Goal: Transaction & Acquisition: Purchase product/service

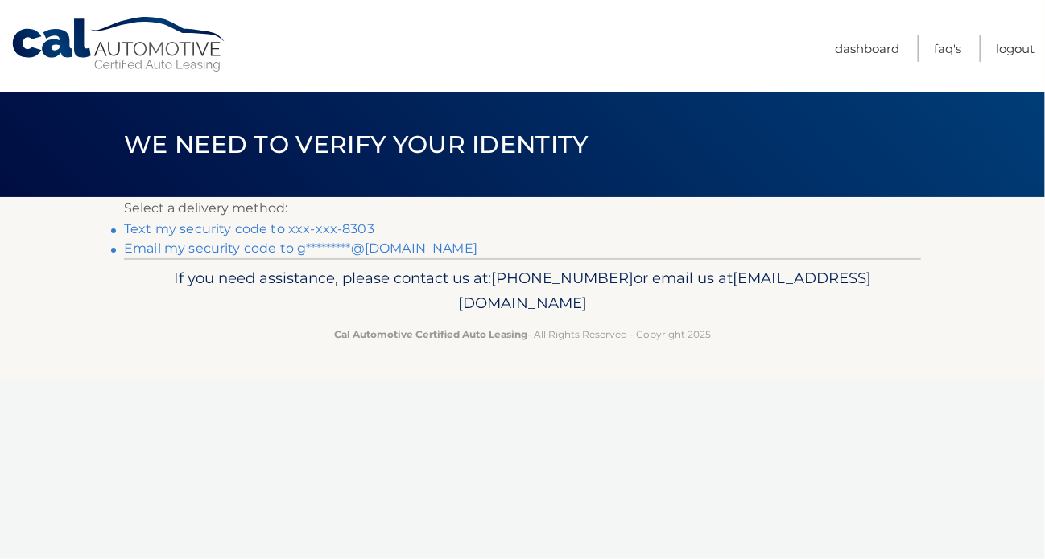
click at [270, 229] on link "Text my security code to xxx-xxx-8303" at bounding box center [249, 228] width 250 height 15
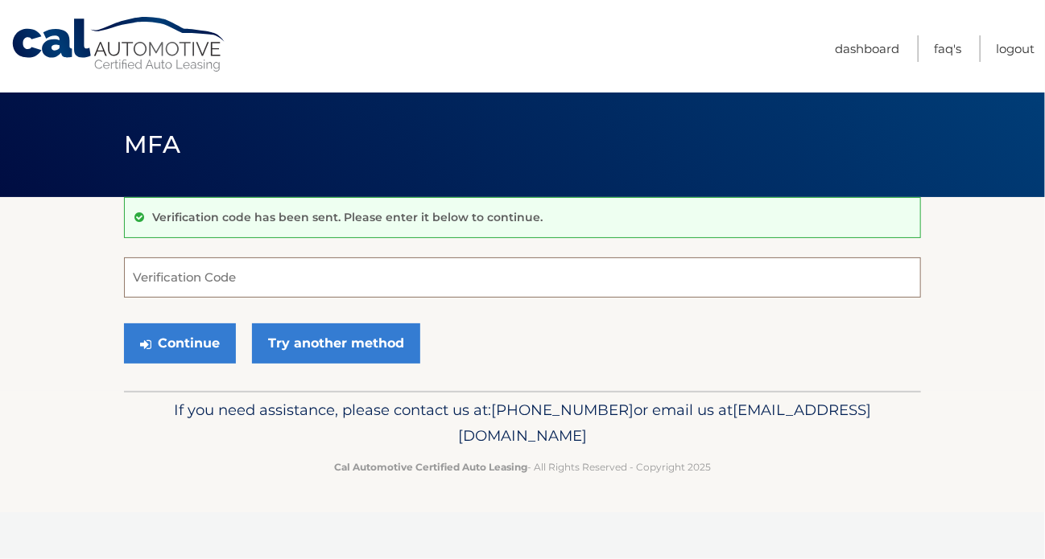
click at [261, 274] on input "Verification Code" at bounding box center [522, 278] width 797 height 40
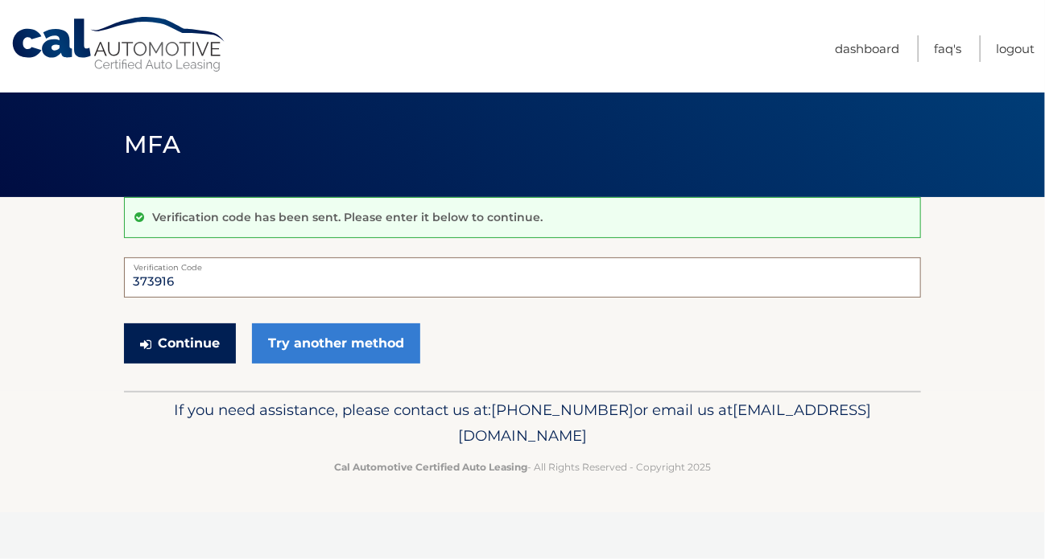
type input "373916"
click at [196, 334] on button "Continue" at bounding box center [180, 344] width 112 height 40
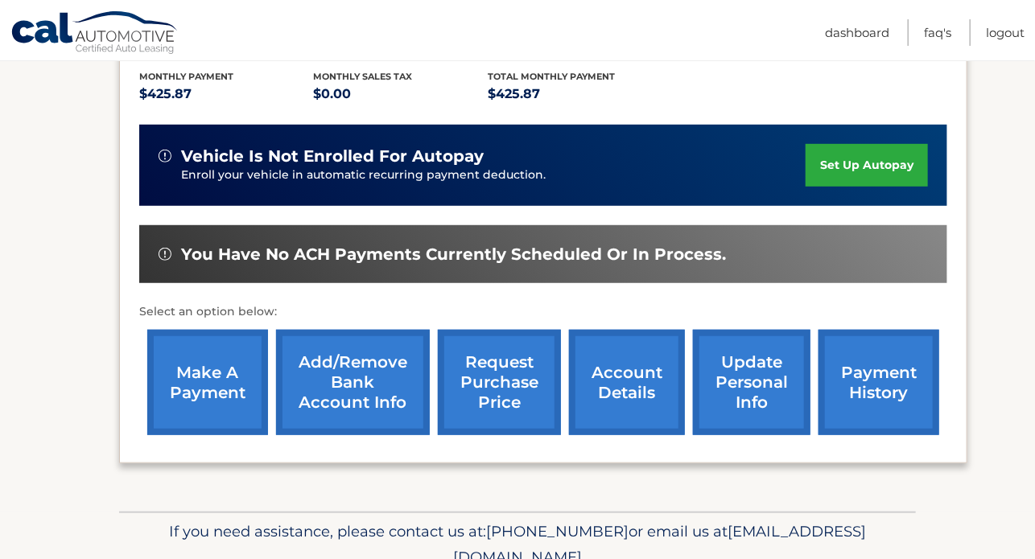
scroll to position [386, 0]
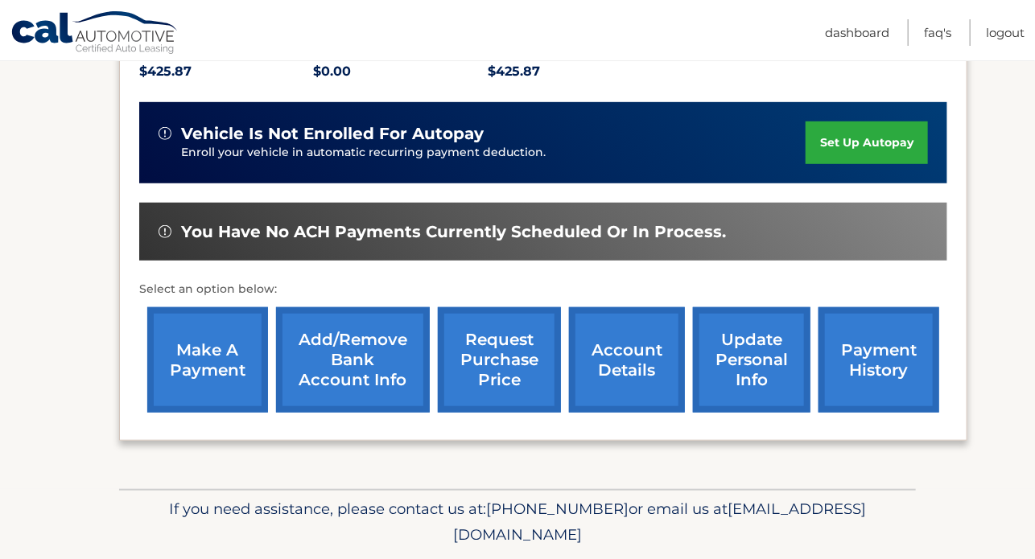
click at [201, 356] on link "make a payment" at bounding box center [207, 359] width 121 height 105
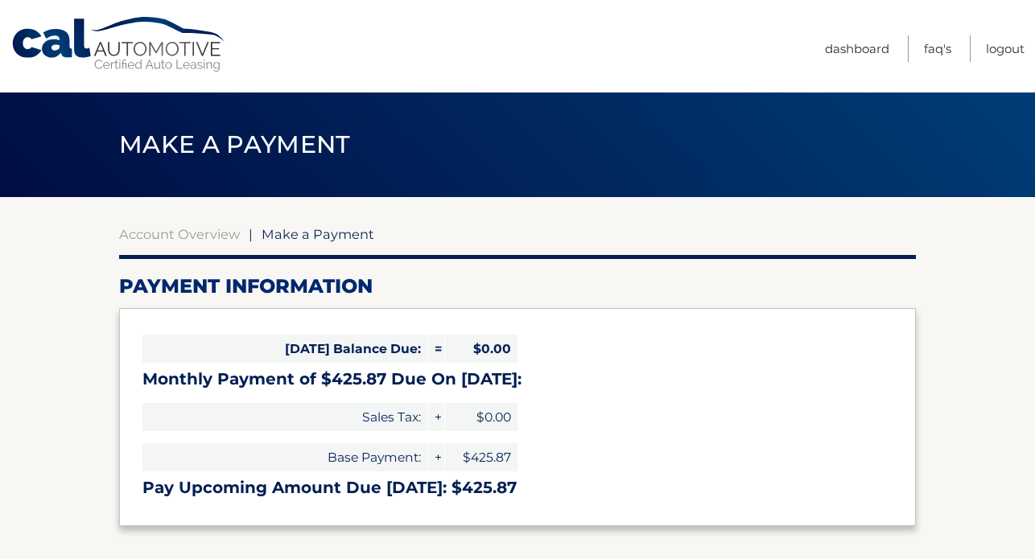
select select "NjZmYzFlZmUtYzFiYi00MGM4LThlMjItMWVjZjYxZTUyMzI3"
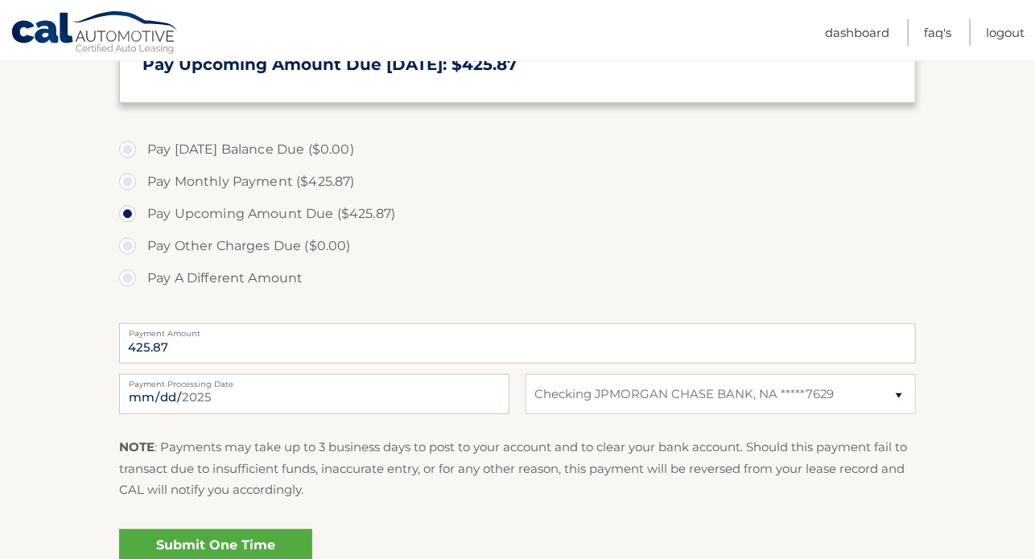
scroll to position [451, 0]
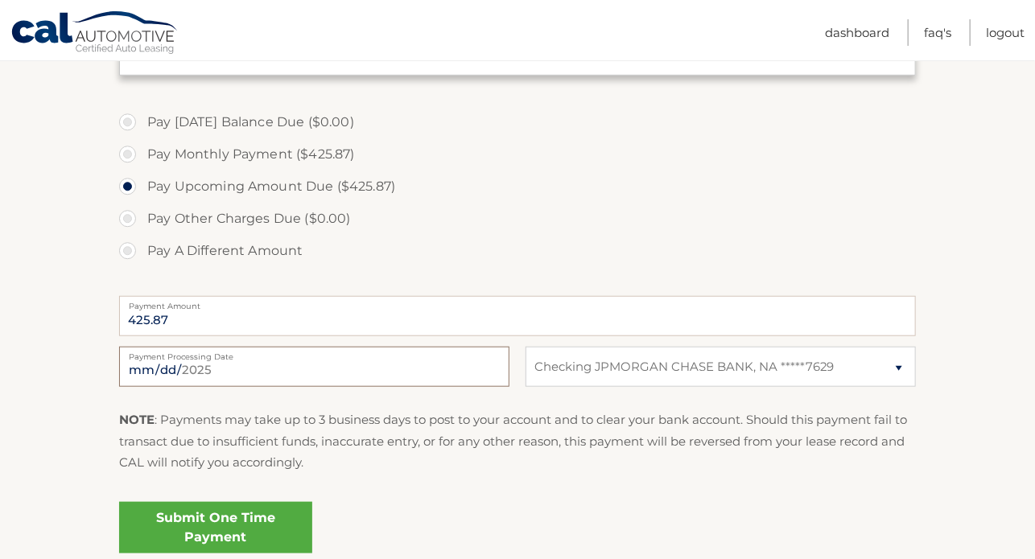
click at [206, 366] on input "2025-09-17" at bounding box center [314, 367] width 390 height 40
type input "2025-09-20"
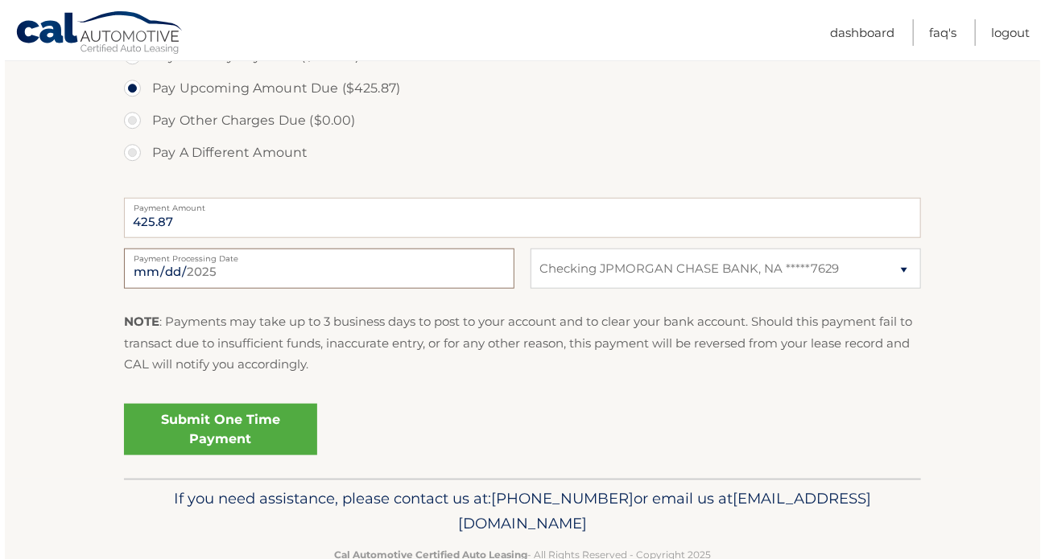
scroll to position [579, 0]
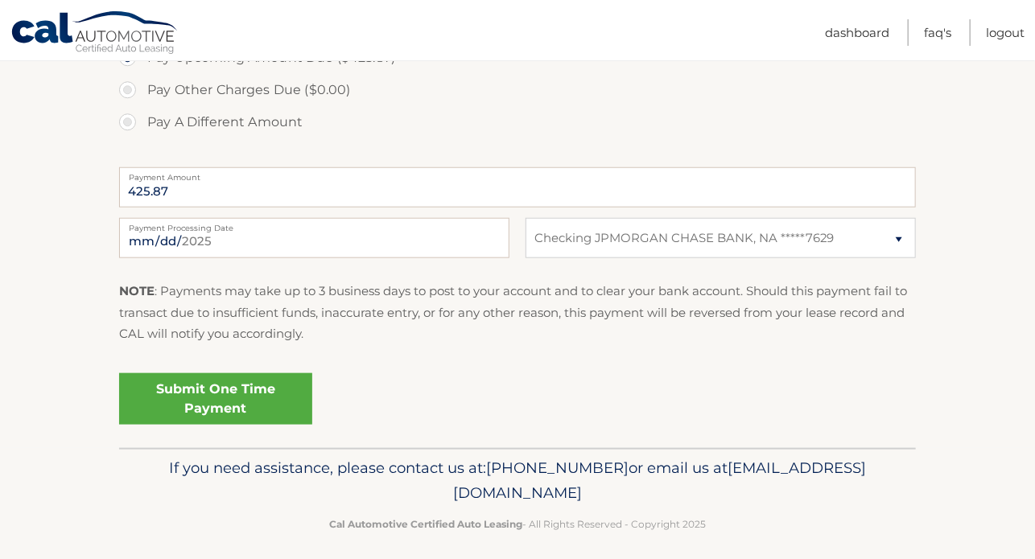
click at [204, 394] on link "Submit One Time Payment" at bounding box center [215, 399] width 193 height 52
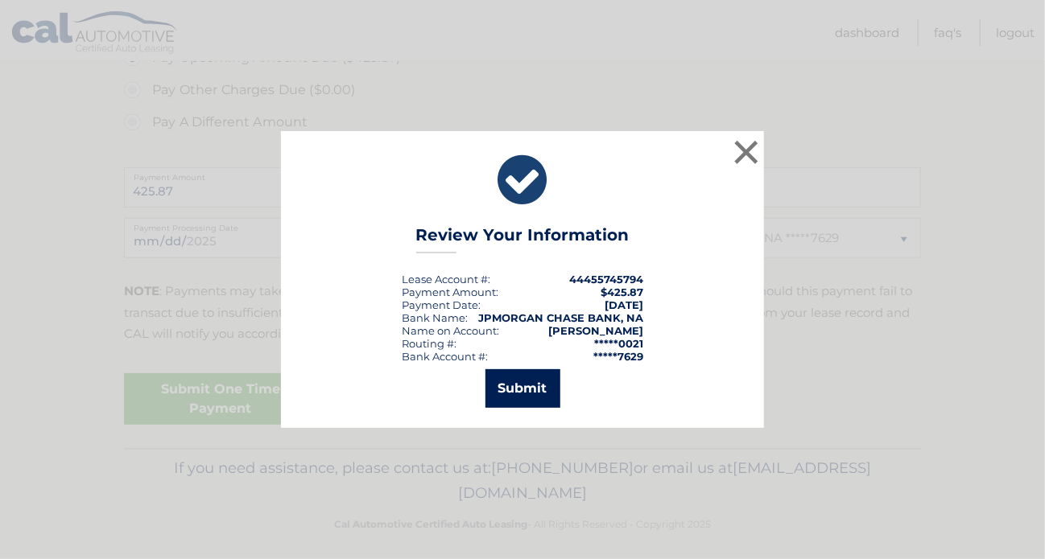
click at [519, 387] on button "Submit" at bounding box center [522, 388] width 75 height 39
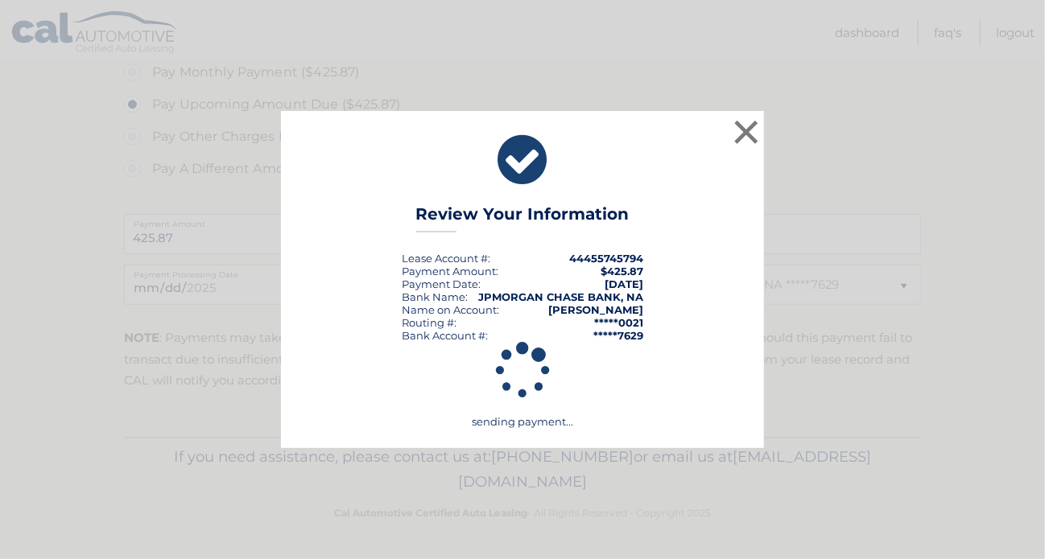
scroll to position [531, 0]
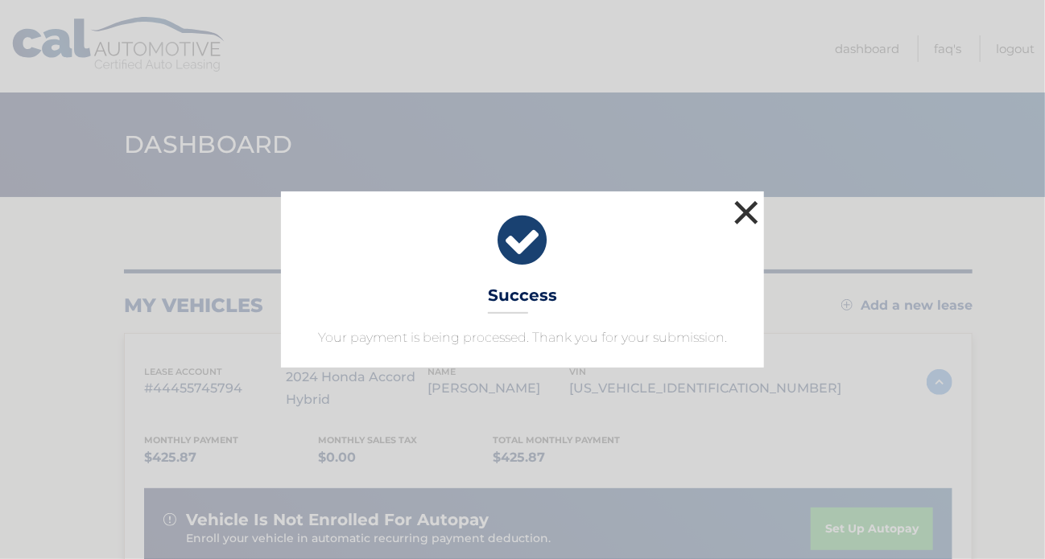
click at [744, 214] on button "×" at bounding box center [746, 212] width 32 height 32
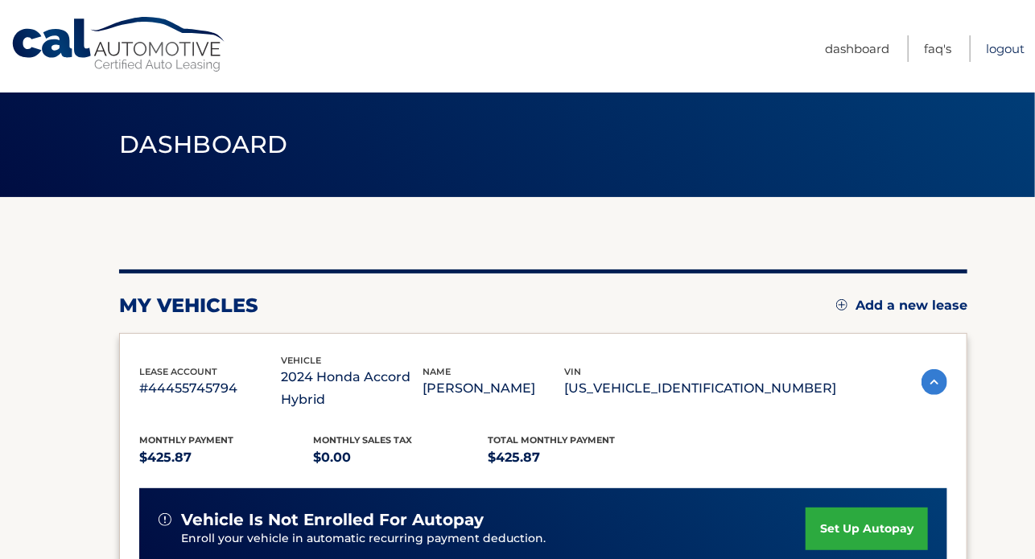
click at [1000, 46] on link "Logout" at bounding box center [1005, 48] width 39 height 27
